Goal: Task Accomplishment & Management: Complete application form

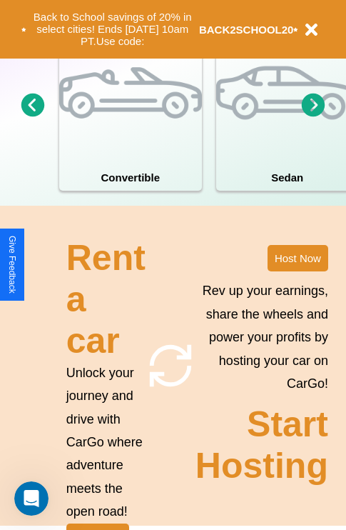
scroll to position [1113, 0]
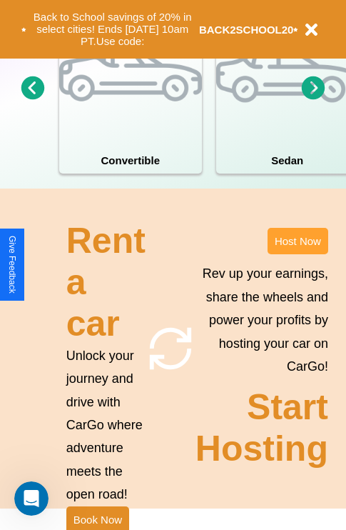
click at [298, 254] on button "Host Now" at bounding box center [298, 241] width 61 height 26
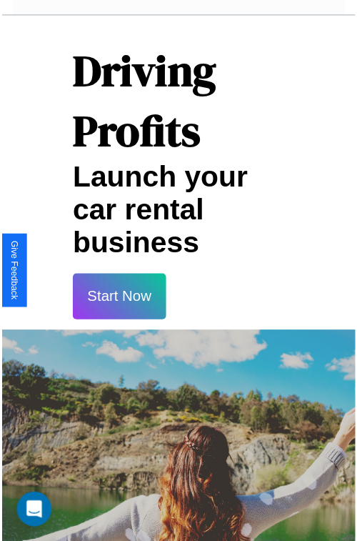
scroll to position [25, 0]
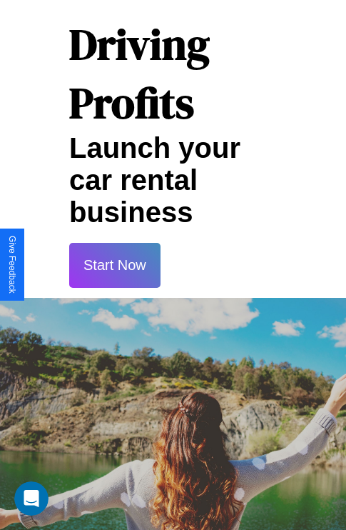
click at [114, 265] on button "Start Now" at bounding box center [114, 265] width 91 height 45
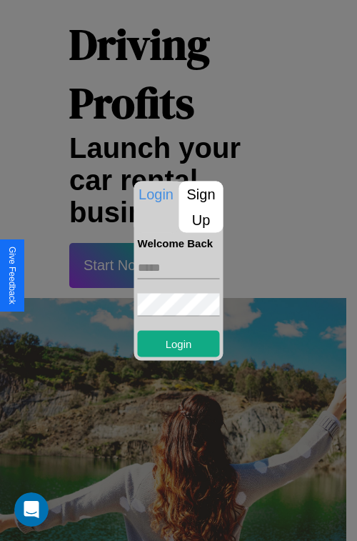
click at [179, 267] on input "text" at bounding box center [179, 267] width 82 height 23
type input "**********"
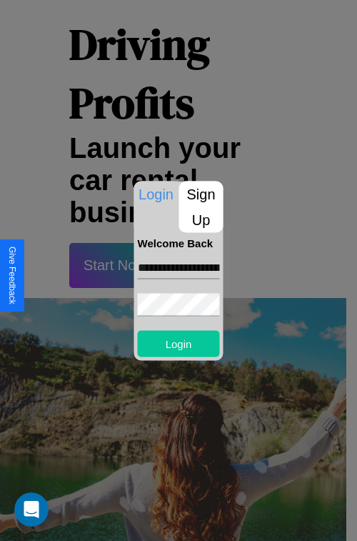
click at [179, 343] on button "Login" at bounding box center [179, 343] width 82 height 26
